Goal: Information Seeking & Learning: Learn about a topic

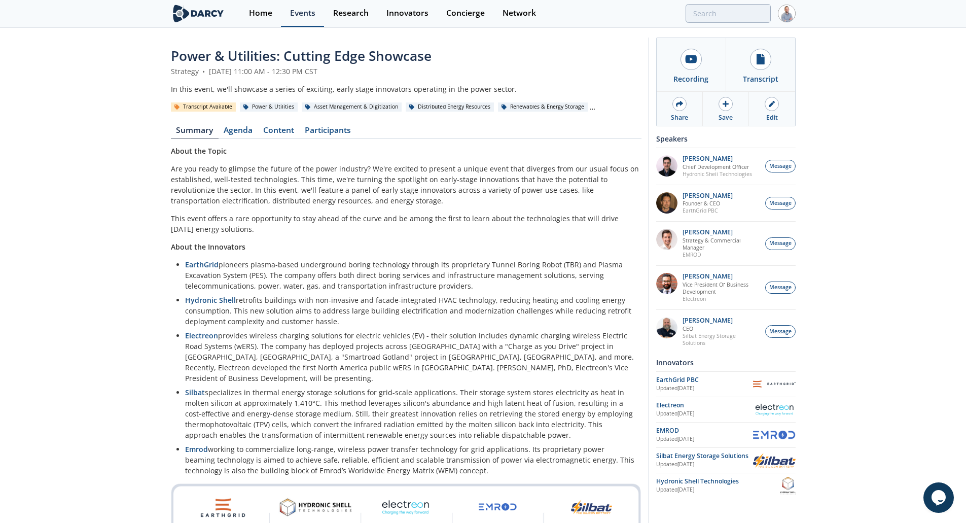
click at [301, 9] on div "Events" at bounding box center [302, 13] width 25 height 8
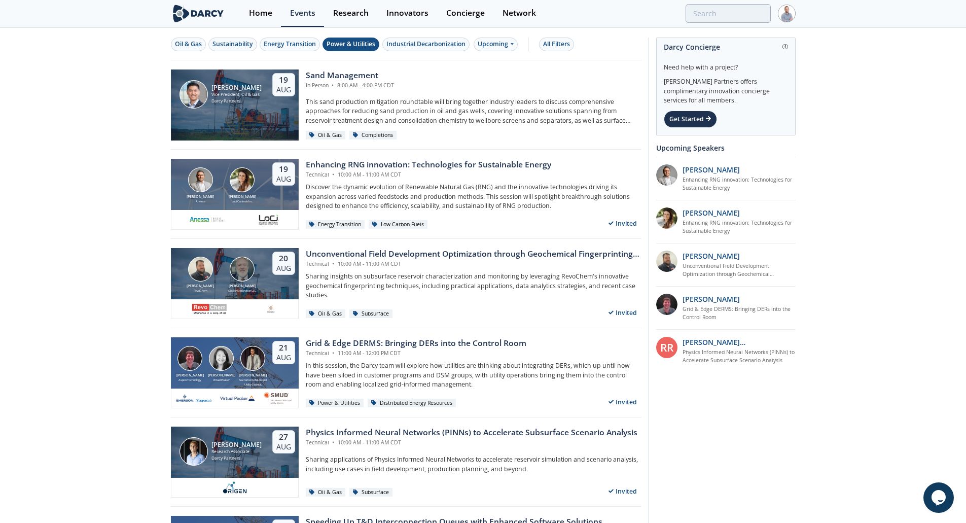
click at [349, 49] on button "Power & Utilities" at bounding box center [351, 45] width 57 height 14
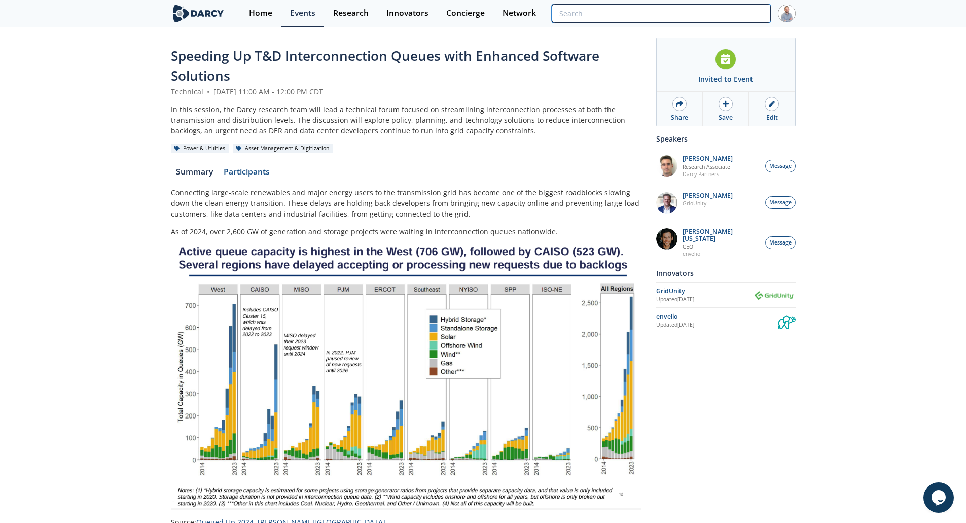
click at [704, 15] on input "search" at bounding box center [661, 13] width 219 height 19
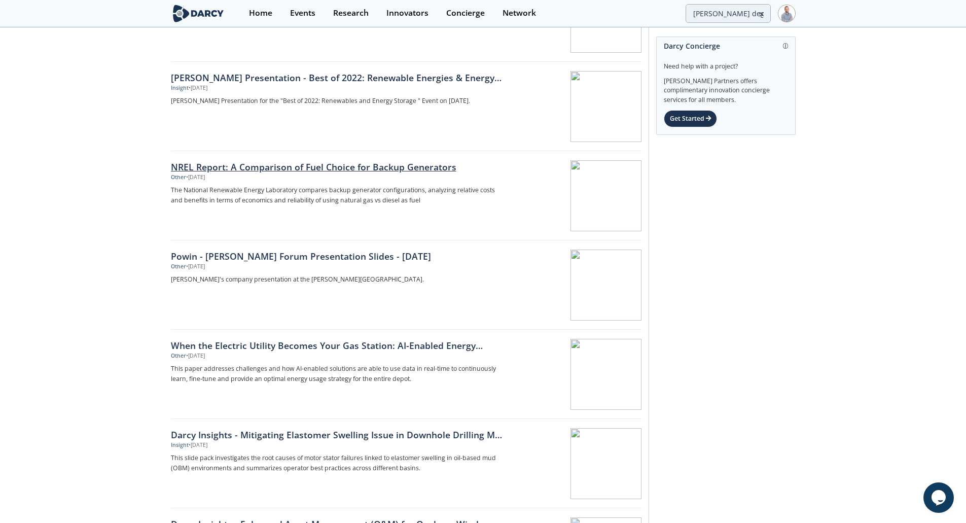
scroll to position [676, 0]
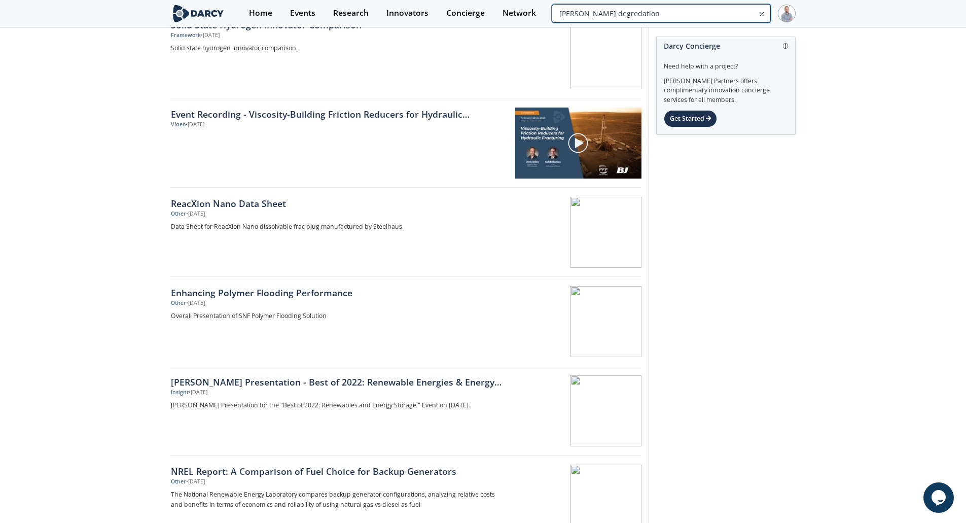
click at [710, 6] on input "bess degredation" at bounding box center [661, 13] width 219 height 19
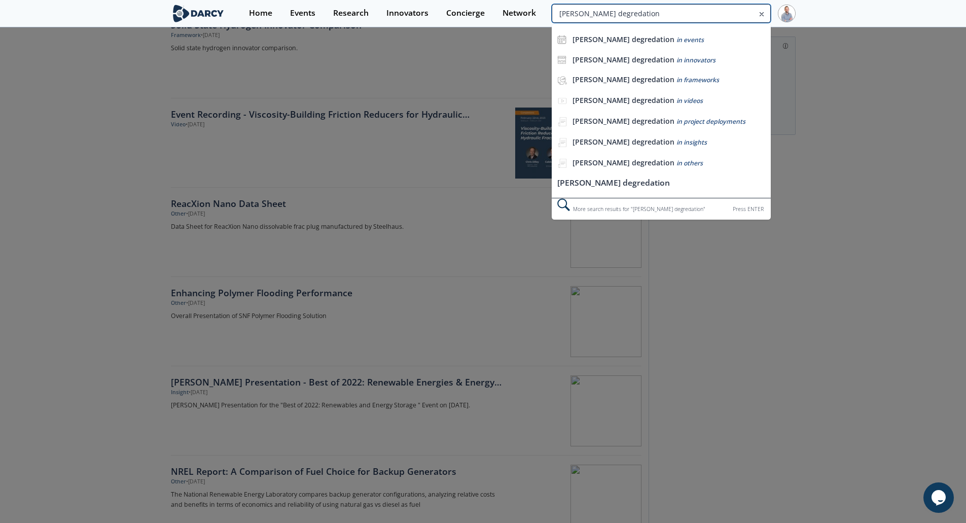
click at [710, 6] on input "bess degredation" at bounding box center [661, 13] width 219 height 19
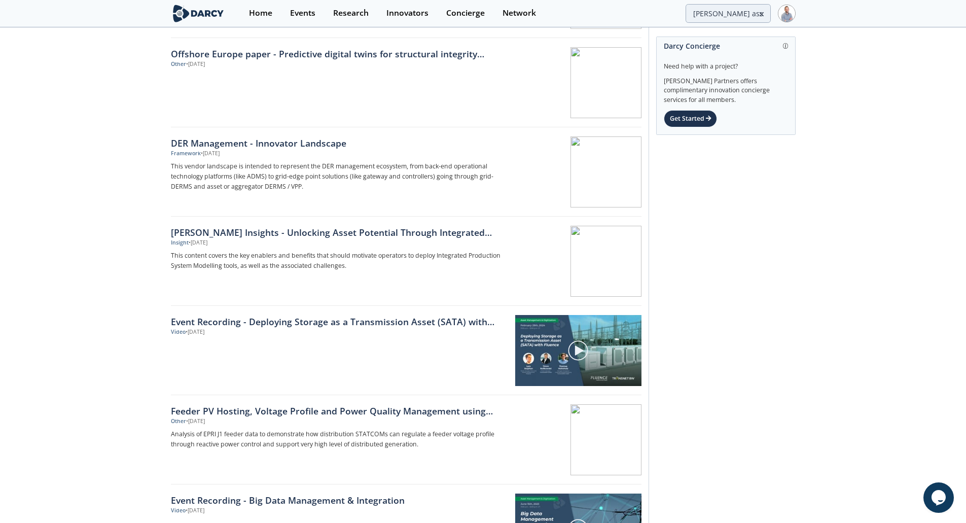
scroll to position [710, 0]
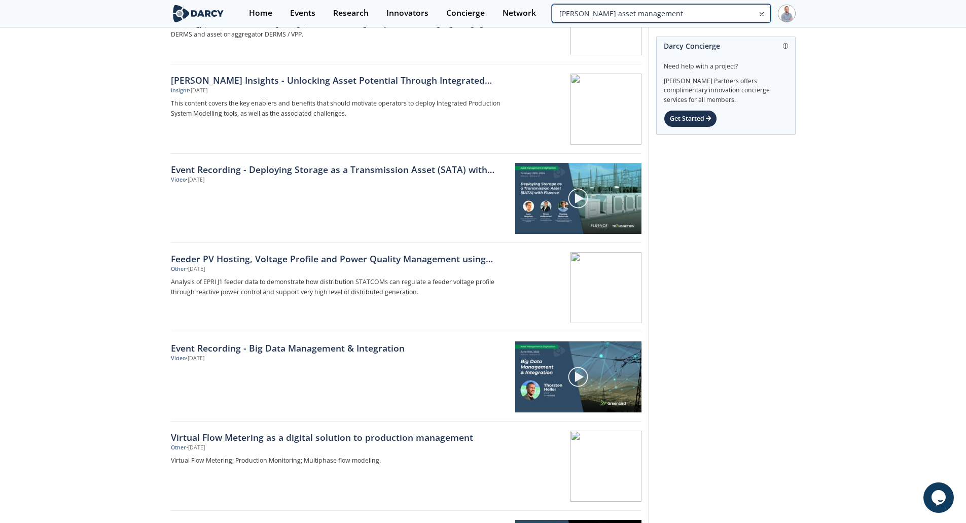
click at [703, 19] on input "bess asset management" at bounding box center [661, 13] width 219 height 19
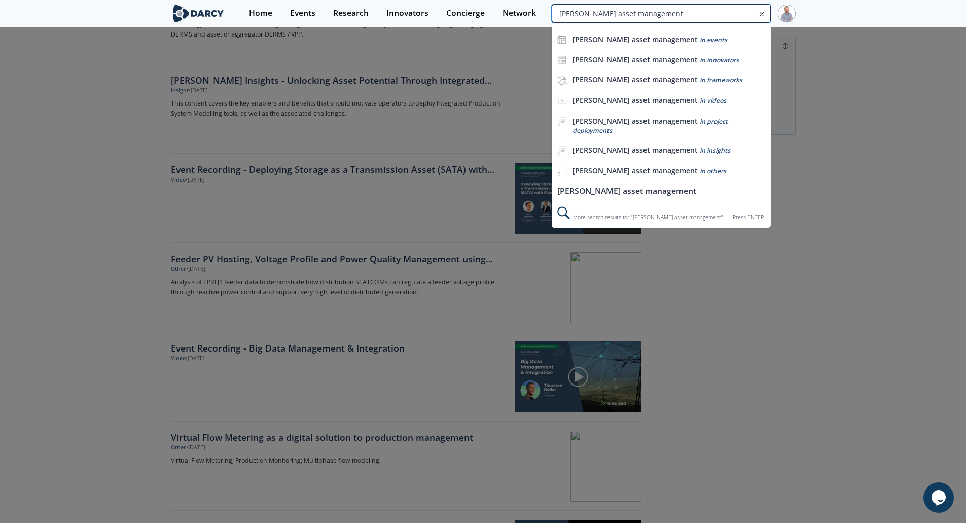
click at [703, 19] on input "bess asset management" at bounding box center [661, 13] width 219 height 19
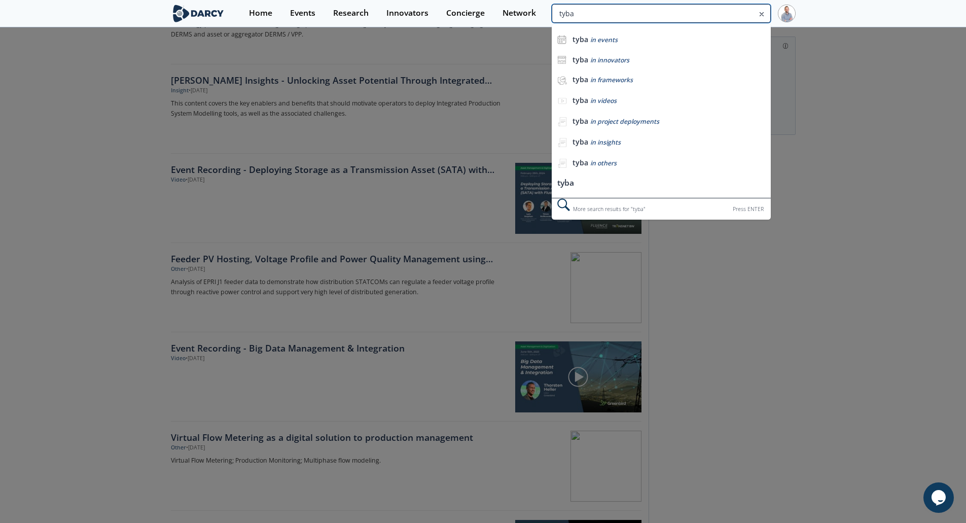
type input "tyba"
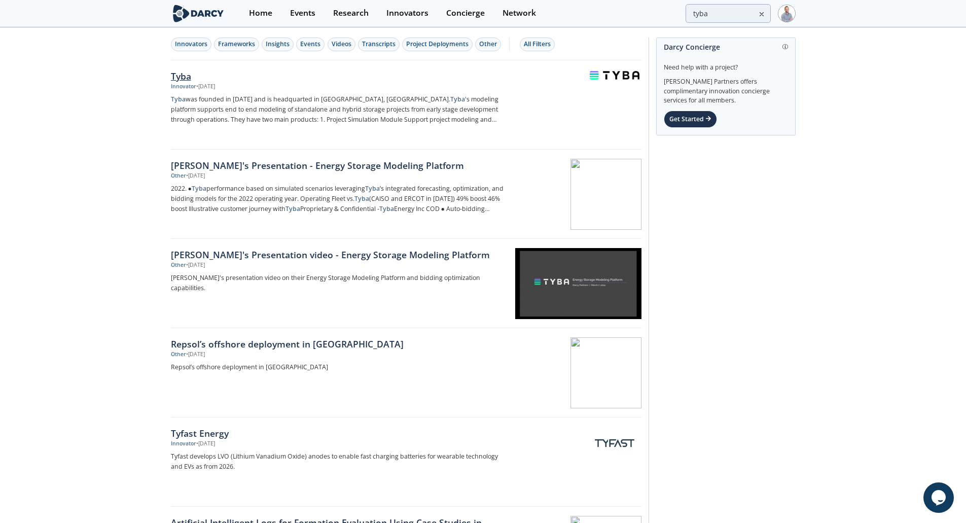
click at [259, 76] on div "Tyba" at bounding box center [339, 76] width 336 height 13
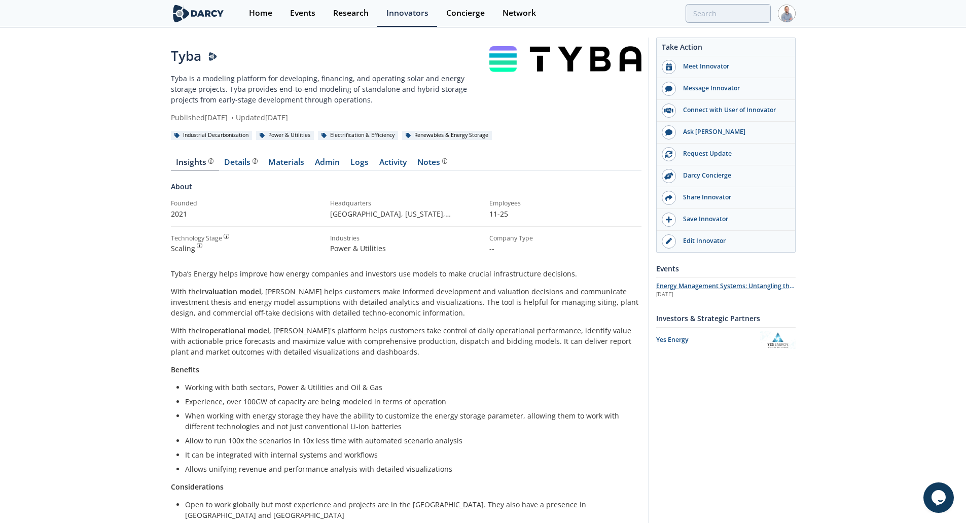
click at [715, 292] on div "[DATE]" at bounding box center [727, 295] width 140 height 8
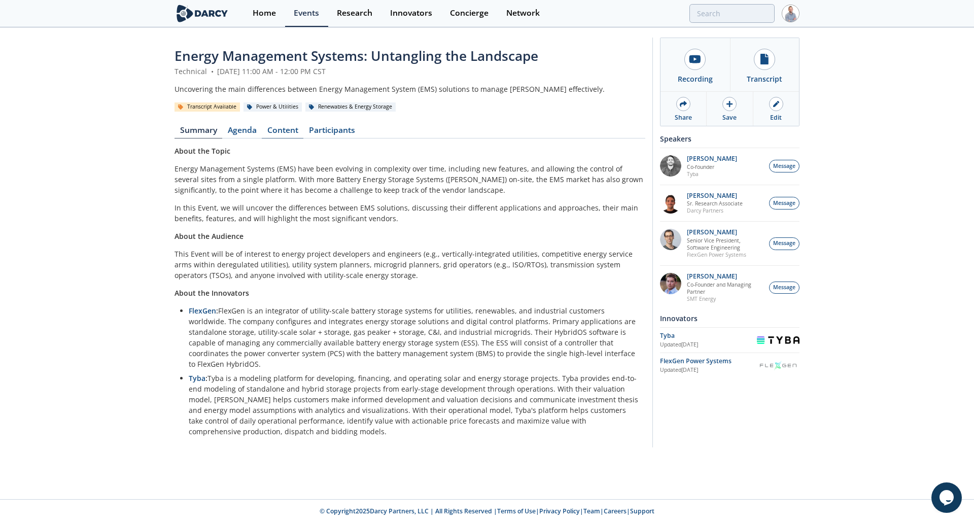
click at [268, 128] on link "Content" at bounding box center [283, 132] width 42 height 12
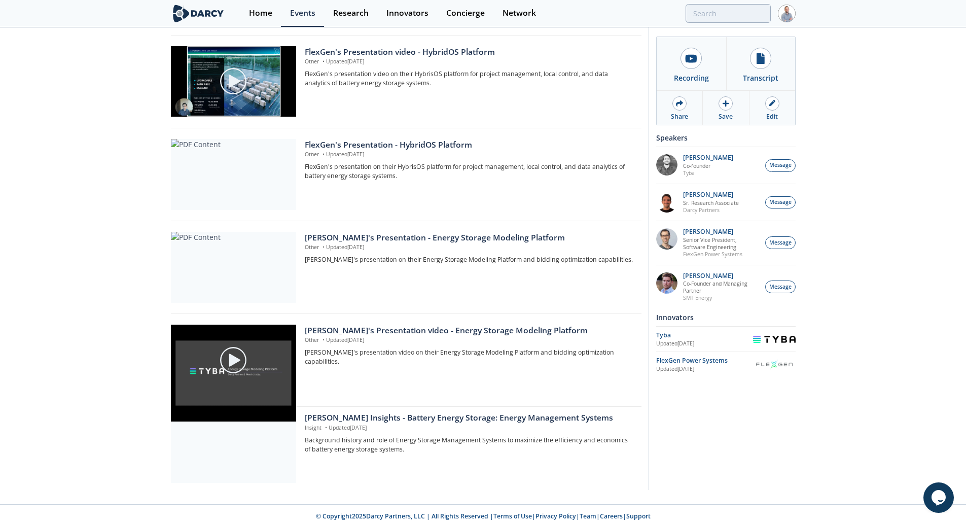
scroll to position [389, 0]
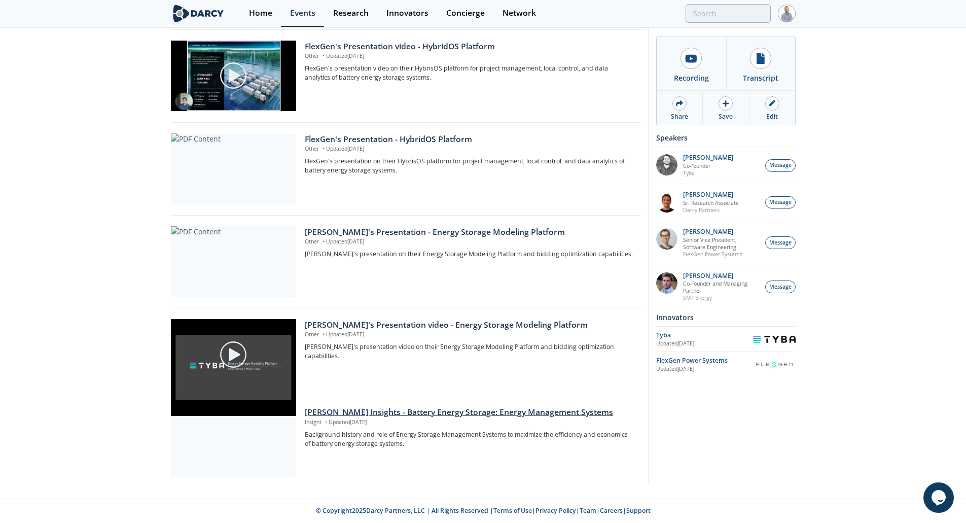
click at [458, 415] on div "Darcy Insights - Battery Energy Storage: Energy Management Systems" at bounding box center [469, 412] width 329 height 12
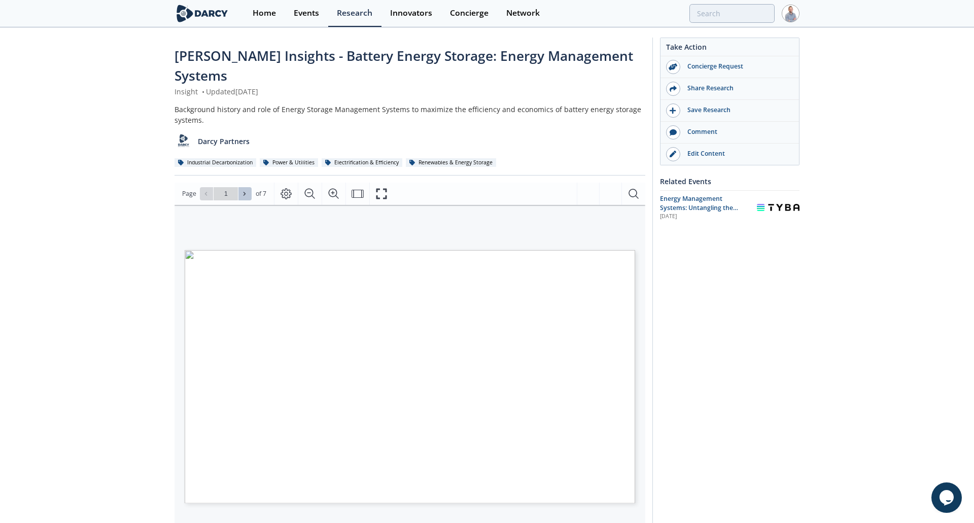
click at [250, 187] on button at bounding box center [244, 193] width 13 height 13
type input "2"
click at [250, 187] on button at bounding box center [244, 193] width 13 height 13
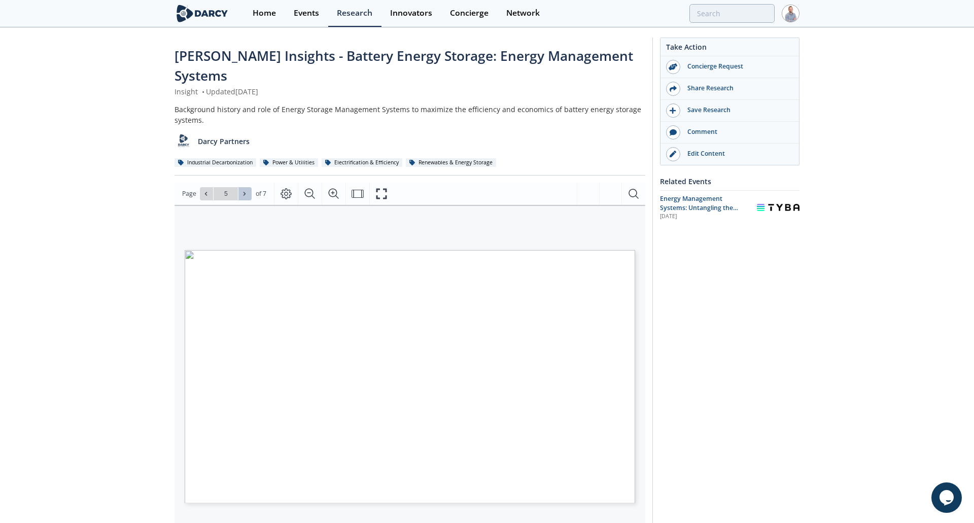
click at [250, 187] on button at bounding box center [244, 193] width 13 height 13
type input "7"
